Goal: Task Accomplishment & Management: Manage account settings

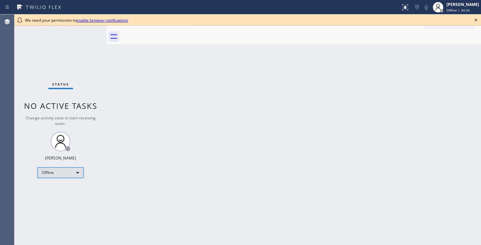
click at [71, 173] on div "Offline" at bounding box center [60, 172] width 46 height 11
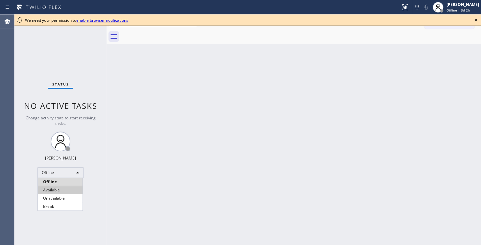
click at [64, 189] on li "Available" at bounding box center [60, 190] width 45 height 8
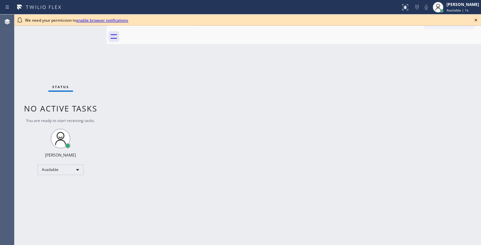
click at [163, 39] on div at bounding box center [301, 36] width 360 height 15
click at [76, 170] on div "Available" at bounding box center [60, 169] width 46 height 11
click at [63, 178] on li "Offline" at bounding box center [60, 179] width 45 height 8
